Goal: Task Accomplishment & Management: Manage account settings

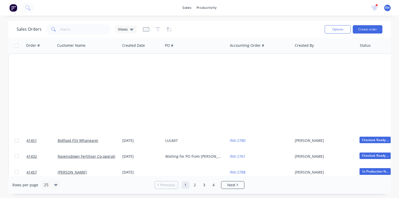
scroll to position [274, 0]
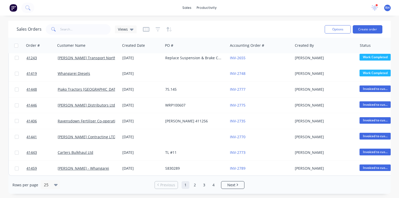
click at [93, 18] on div "sales productivity sales Sales Orders Customers Price Level Manager productivit…" at bounding box center [199, 99] width 399 height 198
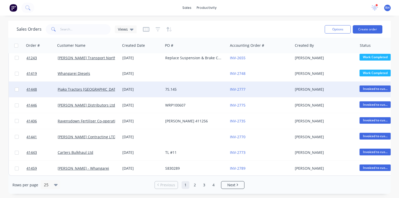
click at [10, 91] on div at bounding box center [17, 89] width 16 height 16
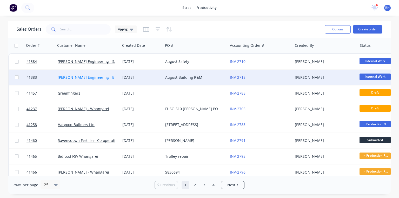
click at [105, 77] on link "[PERSON_NAME] Engineering - Building R M" at bounding box center [96, 77] width 77 height 5
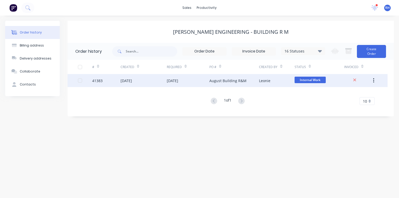
click at [222, 83] on div "August Building R&M" at bounding box center [227, 80] width 37 height 5
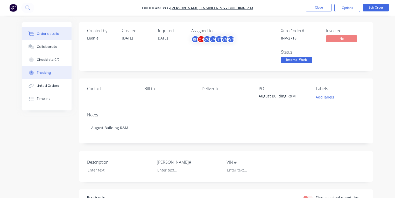
click at [52, 67] on button "Tracking" at bounding box center [46, 72] width 49 height 13
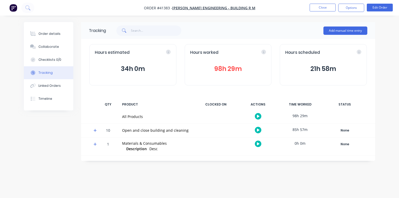
click at [94, 130] on icon at bounding box center [94, 130] width 3 height 3
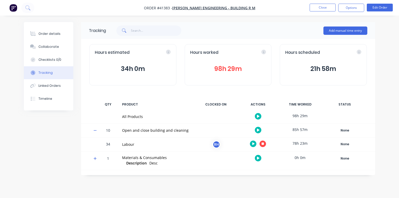
click at [262, 143] on icon "button" at bounding box center [262, 143] width 3 height 3
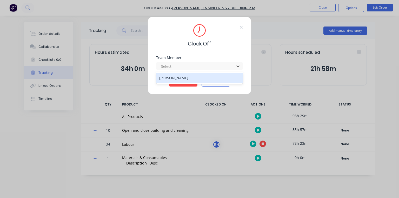
click at [195, 77] on div "[PERSON_NAME]" at bounding box center [199, 78] width 87 height 10
click at [185, 79] on button "Clock Off" at bounding box center [183, 82] width 29 height 8
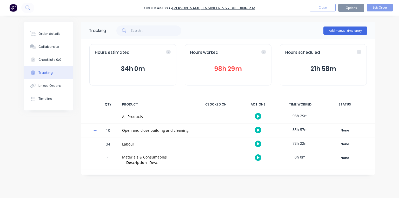
click at [15, 9] on img "button" at bounding box center [13, 8] width 8 height 8
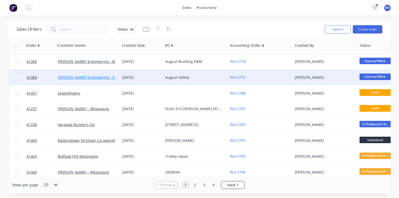
click at [97, 77] on link "[PERSON_NAME] Engineering - Safety" at bounding box center [90, 77] width 65 height 5
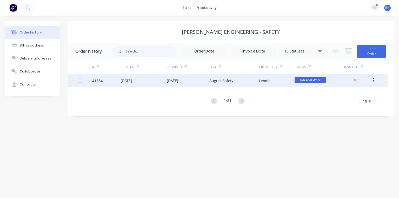
click at [142, 83] on div "[DATE]" at bounding box center [143, 80] width 46 height 13
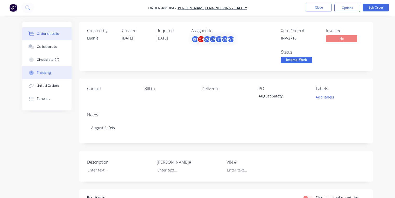
click at [49, 76] on button "Tracking" at bounding box center [46, 72] width 49 height 13
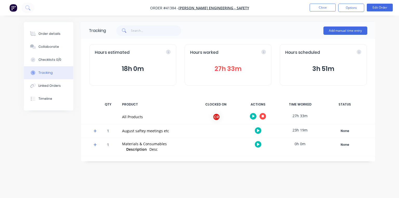
click at [95, 131] on icon at bounding box center [94, 130] width 3 height 3
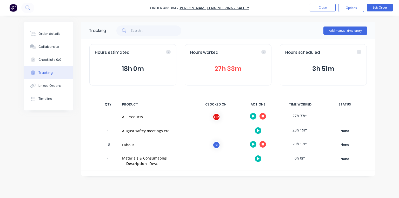
click at [252, 144] on icon "button" at bounding box center [253, 143] width 3 height 3
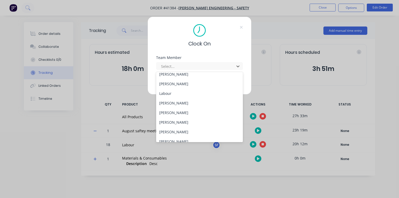
scroll to position [57, 0]
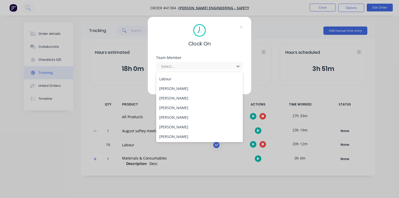
click at [185, 108] on div "[PERSON_NAME]" at bounding box center [199, 108] width 87 height 10
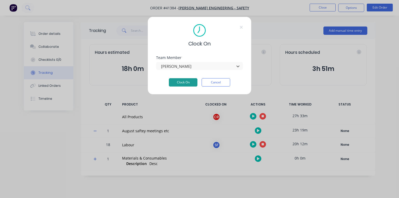
click at [187, 79] on button "Clock On" at bounding box center [183, 82] width 29 height 8
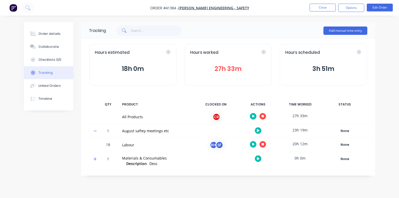
click at [223, 70] on button "27h 33m" at bounding box center [228, 69] width 76 height 10
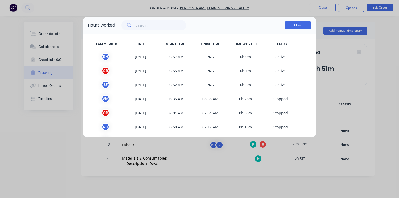
click at [305, 27] on button "Close" at bounding box center [298, 25] width 26 height 8
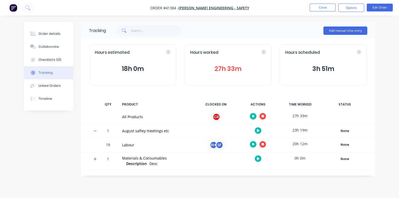
click at [40, 159] on div "Tracking Add manual time entry Hours estimated 18h 0m Hours worked 27h 33m Hour…" at bounding box center [199, 98] width 351 height 153
